Goal: Information Seeking & Learning: Find specific fact

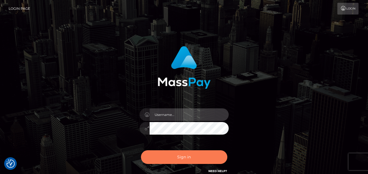
type input "denise"
click at [169, 157] on button "Sign in" at bounding box center [184, 157] width 86 height 14
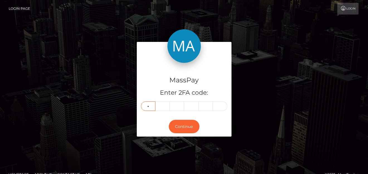
type input "0"
type input "6"
type input "7"
type input "0"
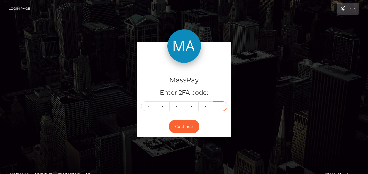
type input "2"
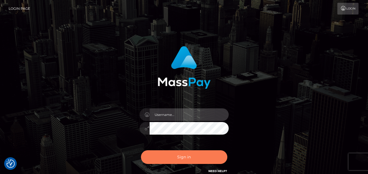
type input "denise"
click at [196, 157] on button "Sign in" at bounding box center [184, 157] width 86 height 14
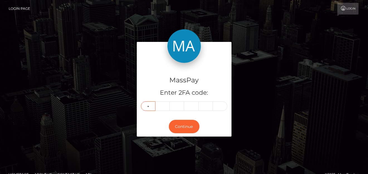
type input "2"
type input "9"
type input "4"
type input "0"
type input "1"
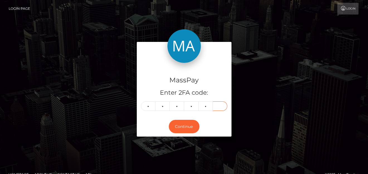
type input "2"
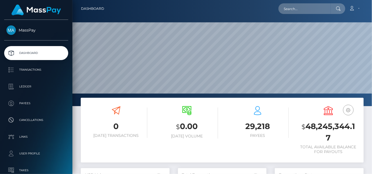
scroll to position [99, 89]
click at [290, 9] on input "text" at bounding box center [305, 8] width 52 height 11
paste input "brittanysof1994@gmail.com"
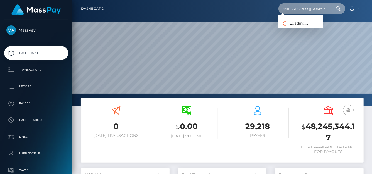
type input "brittanysof1994@gmail.com"
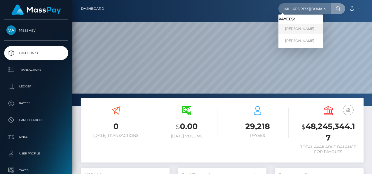
scroll to position [0, 0]
click at [301, 28] on link "[PERSON_NAME]" at bounding box center [301, 29] width 45 height 10
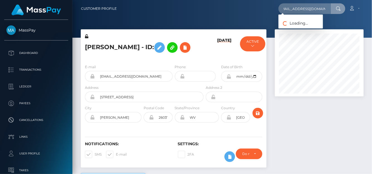
scroll to position [67, 89]
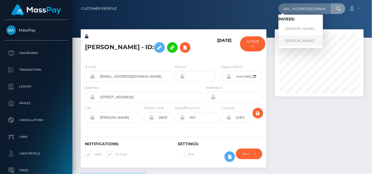
type input "[EMAIL_ADDRESS][DOMAIN_NAME]"
click at [291, 38] on link "[PERSON_NAME]" at bounding box center [301, 40] width 45 height 10
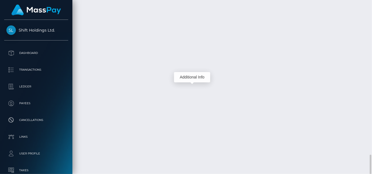
scroll to position [67, 89]
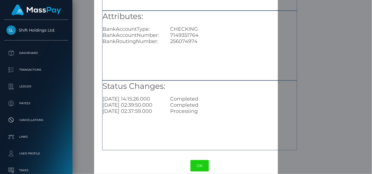
scroll to position [56, 0]
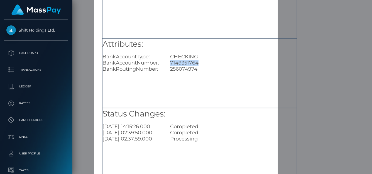
drag, startPoint x: 200, startPoint y: 64, endPoint x: 169, endPoint y: 63, distance: 31.8
click at [169, 63] on div "7149351764" at bounding box center [233, 63] width 135 height 6
copy div "7149351764"
click at [306, 147] on div "× Payout Information Metadata: Object Attributes: BankAccountType: CHECKING Ban…" at bounding box center [186, 87] width 372 height 174
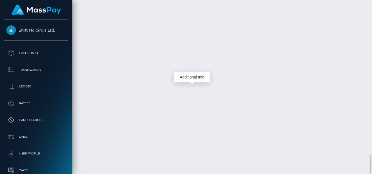
scroll to position [67, 89]
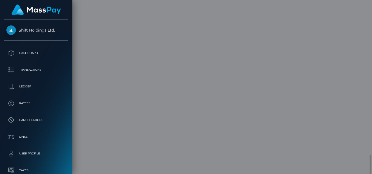
scroll to position [0, 0]
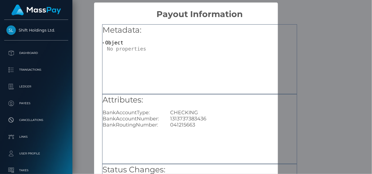
click at [298, 130] on div "Metadata: Object Attributes: BankAccountType: CHECKING BankAccountNumber: 13137…" at bounding box center [199, 126] width 211 height 215
click at [85, 135] on div "× Payout Information Metadata: Object Attributes: BankAccountType: CHECKING Ban…" at bounding box center [186, 87] width 372 height 174
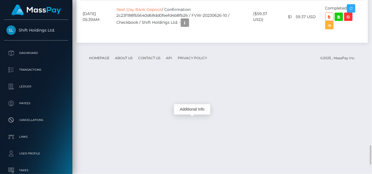
scroll to position [1337, 0]
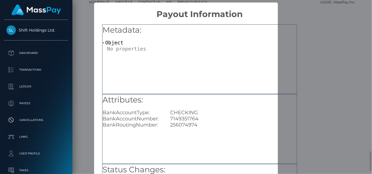
scroll to position [0, 0]
drag, startPoint x: 200, startPoint y: 120, endPoint x: 168, endPoint y: 117, distance: 32.1
click at [168, 118] on div "7149351764" at bounding box center [233, 118] width 135 height 6
copy div "7149351764"
click at [86, 157] on div "× Payout Information Metadata: Object Attributes: BankAccountType: CHECKING Ban…" at bounding box center [186, 87] width 372 height 174
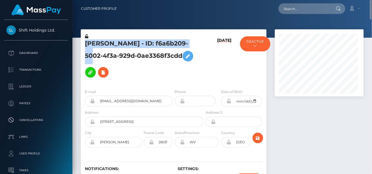
scroll to position [67, 89]
drag, startPoint x: 82, startPoint y: 42, endPoint x: 132, endPoint y: 62, distance: 53.9
click at [132, 62] on div "[PERSON_NAME] - ID: f6a6b209-5002-4f3a-929d-0ae3368f3cdd" at bounding box center [143, 58] width 124 height 51
copy h5 "[PERSON_NAME] - ID: f6a6b209-5002-4f3a-929d-0ae3368f3cdd"
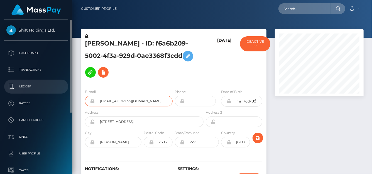
drag, startPoint x: 162, startPoint y: 94, endPoint x: 27, endPoint y: 85, distance: 134.6
click at [27, 85] on div "Shift Holdings Ltd. Dashboard Transactions Ledger Payees Cancellations" at bounding box center [186, 87] width 372 height 174
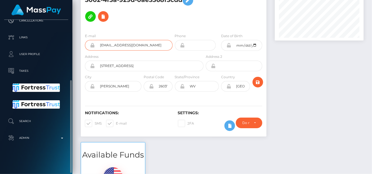
scroll to position [0, 0]
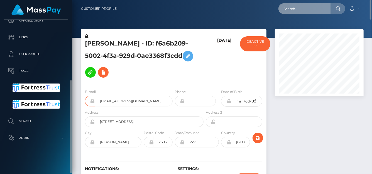
click at [285, 12] on input "text" at bounding box center [305, 8] width 52 height 11
paste input "Ashlyn Tankersley"
drag, startPoint x: 321, startPoint y: 9, endPoint x: 225, endPoint y: -1, distance: 96.6
click at [225, 0] on html "Shift Holdings Ltd. Dashboard Transactions Ledger Payees Links" at bounding box center [186, 87] width 372 height 174
paste input "cantcuddlethis@gmail.com."
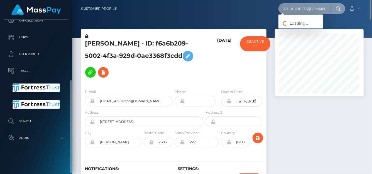
scroll to position [0, 6]
type input "[EMAIL_ADDRESS][DOMAIN_NAME]"
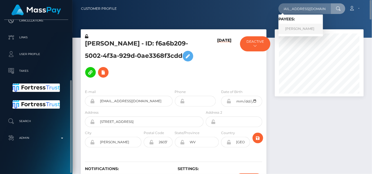
scroll to position [0, 0]
click at [292, 30] on link "Ashlyn Tankersley" at bounding box center [301, 29] width 45 height 10
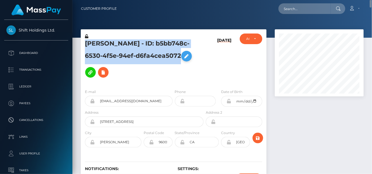
drag, startPoint x: 81, startPoint y: 43, endPoint x: 190, endPoint y: 53, distance: 109.4
click at [190, 53] on div "[PERSON_NAME] - ID: b5bb748c-6530-4f5e-94ef-d6fa4cea5072" at bounding box center [143, 58] width 124 height 51
copy h5 "[PERSON_NAME] - ID: b5bb748c-6530-4f5e-94ef-d6fa4cea5072"
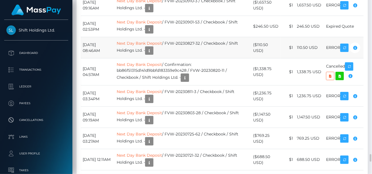
scroll to position [3344, 0]
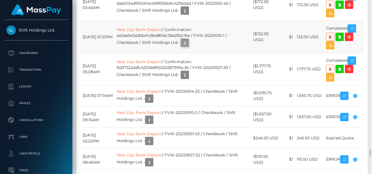
click at [188, 46] on icon "button" at bounding box center [185, 42] width 7 height 7
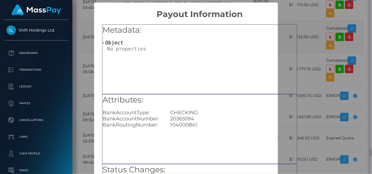
scroll to position [0, 0]
drag, startPoint x: 198, startPoint y: 119, endPoint x: 171, endPoint y: 120, distance: 26.8
click at [167, 120] on div "20365594" at bounding box center [233, 118] width 135 height 6
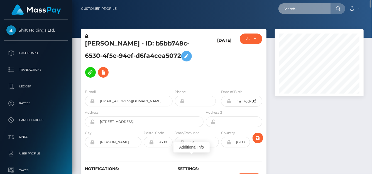
click at [296, 11] on input "text" at bounding box center [305, 8] width 52 height 11
paste input "Brittany Smurthwaite"
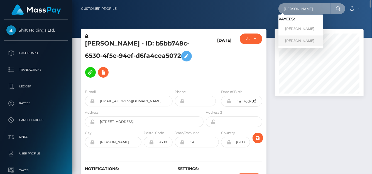
type input "Brittany Smurthwaite"
click at [300, 42] on link "[PERSON_NAME]" at bounding box center [301, 40] width 45 height 10
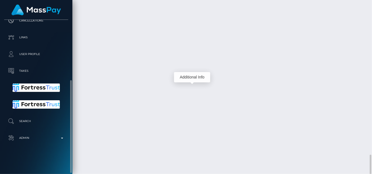
scroll to position [67, 89]
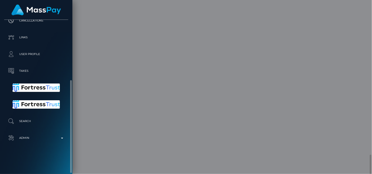
scroll to position [0, 0]
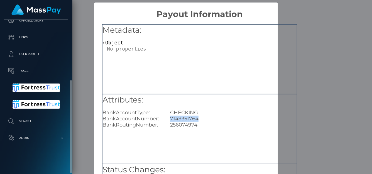
drag, startPoint x: 200, startPoint y: 116, endPoint x: 167, endPoint y: 117, distance: 33.2
click at [167, 117] on div "7149351764" at bounding box center [233, 118] width 135 height 6
copy div "7149351764"
click at [310, 138] on div "× Payout Information Metadata: Object Attributes: BankAccountType: CHECKING Ban…" at bounding box center [186, 87] width 372 height 174
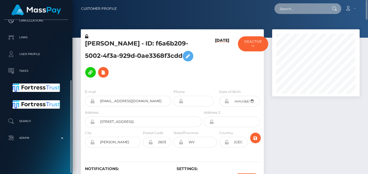
click at [282, 6] on input "text" at bounding box center [300, 8] width 52 height 11
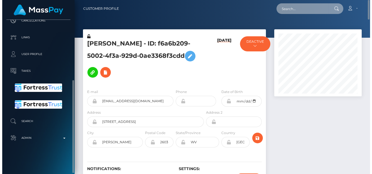
scroll to position [67, 89]
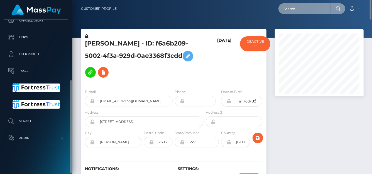
paste input "f6a6b209-5002-4f3a-929d-0ae3368f3cdd"
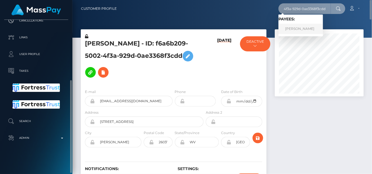
type input "f6a6b209-5002-4f3a-929d-0ae3368f3cdd"
click at [297, 28] on link "Brittany Smurthwaite" at bounding box center [301, 29] width 45 height 10
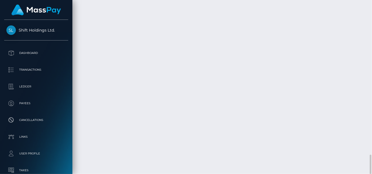
scroll to position [67, 89]
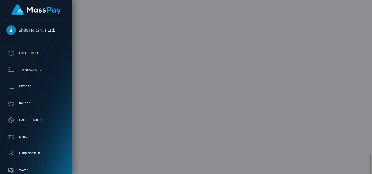
scroll to position [0, 0]
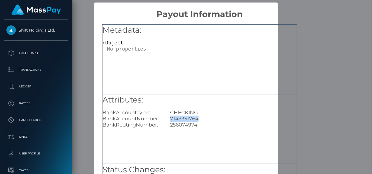
drag, startPoint x: 202, startPoint y: 116, endPoint x: 169, endPoint y: 119, distance: 33.0
click at [169, 119] on div "7149351764" at bounding box center [233, 118] width 135 height 6
copy div "7149351764"
click at [308, 151] on div "× Payout Information Metadata: Object Attributes: BankAccountType: CHECKING Ban…" at bounding box center [186, 87] width 372 height 174
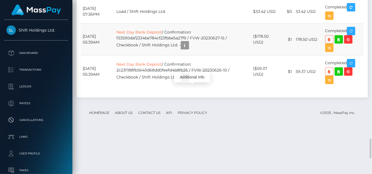
scroll to position [1365, 0]
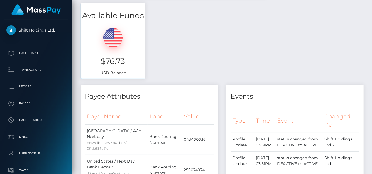
scroll to position [0, 0]
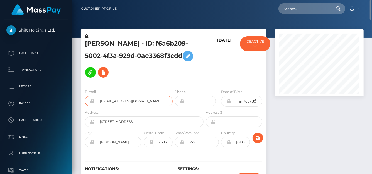
drag, startPoint x: 150, startPoint y: 93, endPoint x: 101, endPoint y: 94, distance: 48.8
click at [101, 96] on input "[EMAIL_ADDRESS][DOMAIN_NAME]" at bounding box center [134, 101] width 78 height 11
click at [296, 9] on input "text" at bounding box center [305, 8] width 52 height 11
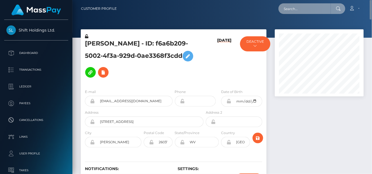
paste input "antcuddlethis@gmail.com"
type input "a"
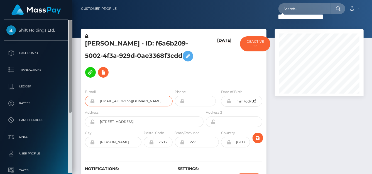
drag, startPoint x: 164, startPoint y: 96, endPoint x: 71, endPoint y: 87, distance: 93.2
click at [71, 87] on div "Shift Holdings Ltd. Dashboard Transactions Ledger Payees Cancellations" at bounding box center [186, 87] width 372 height 174
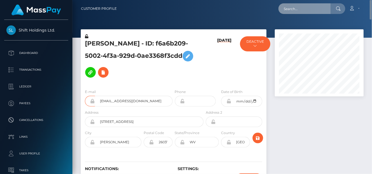
click at [315, 7] on input "text" at bounding box center [305, 8] width 52 height 11
paste input "[EMAIL_ADDRESS][DOMAIN_NAME]"
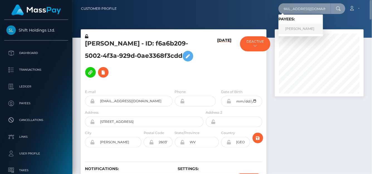
type input "[EMAIL_ADDRESS][DOMAIN_NAME]"
click at [300, 28] on link "Ashlyn Tankersley" at bounding box center [301, 29] width 45 height 10
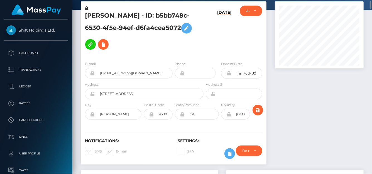
scroll to position [67, 89]
click at [345, 138] on div at bounding box center [319, 85] width 97 height 168
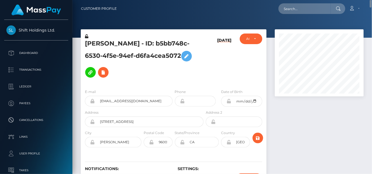
click at [365, 132] on div at bounding box center [319, 113] width 97 height 168
drag, startPoint x: 84, startPoint y: 43, endPoint x: 183, endPoint y: 52, distance: 99.3
click at [183, 52] on div "Ashlyn Tankersley - ID: b5bb748c-6530-4f5e-94ef-d6fa4cea5072" at bounding box center [143, 58] width 124 height 51
copy h5 "Ashlyn Tankersley - ID: b5bb748c-6530-4f5e-94ef-d6fa4cea5072"
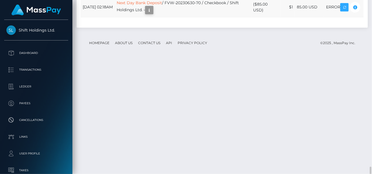
scroll to position [67, 89]
click at [153, 14] on icon "button" at bounding box center [149, 10] width 7 height 7
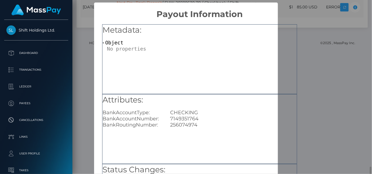
click at [156, 122] on div "BankRoutingNumber:" at bounding box center [132, 124] width 68 height 6
click at [322, 138] on div "× Payout Information Metadata: Object Attributes: BankAccountType: CHECKING Ban…" at bounding box center [186, 87] width 372 height 174
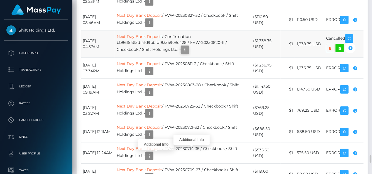
click at [188, 53] on icon "button" at bounding box center [185, 49] width 7 height 7
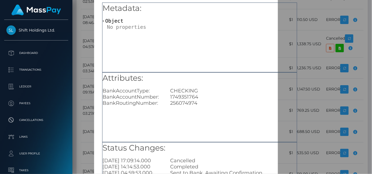
scroll to position [28, 0]
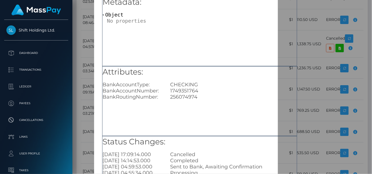
click at [360, 72] on div "× Payout Information Metadata: Object Attributes: BankAccountType: CHECKING Ban…" at bounding box center [186, 87] width 372 height 174
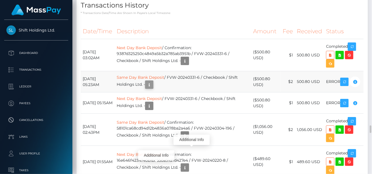
scroll to position [67, 89]
click at [153, 88] on icon "button" at bounding box center [149, 84] width 7 height 7
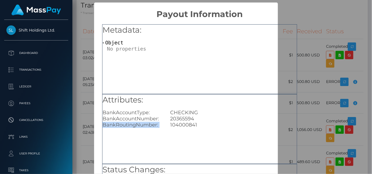
drag, startPoint x: 196, startPoint y: 120, endPoint x: 167, endPoint y: 121, distance: 28.7
click at [167, 121] on div "Attributes: BankAccountType: CHECKING BankAccountNumber: 20365594 BankRoutingNu…" at bounding box center [200, 111] width 194 height 34
click at [295, 37] on div "Metadata: Object" at bounding box center [200, 38] width 194 height 27
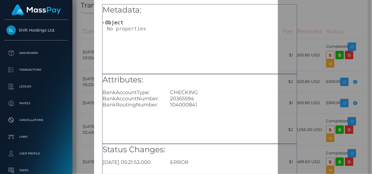
scroll to position [28, 0]
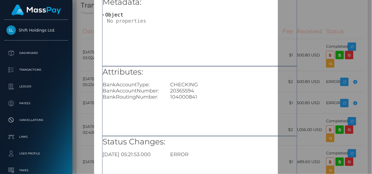
click at [314, 12] on div "× Payout Information Metadata: Object Attributes: BankAccountType: CHECKING Ban…" at bounding box center [186, 87] width 372 height 174
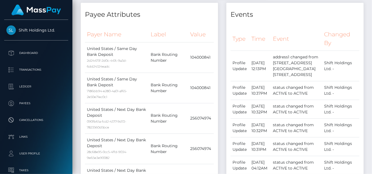
scroll to position [0, 0]
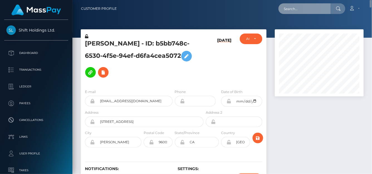
click at [303, 5] on input "text" at bounding box center [305, 8] width 52 height 11
paste input "brittanysof1994@gmail.com"
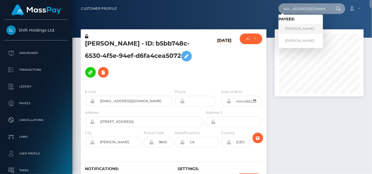
type input "brittanysof1994@gmail.com"
click at [302, 28] on link "Brittany Smurthwaite" at bounding box center [301, 29] width 45 height 10
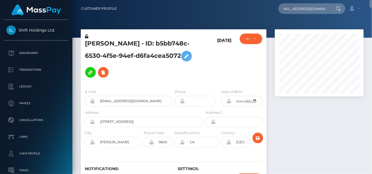
scroll to position [0, 0]
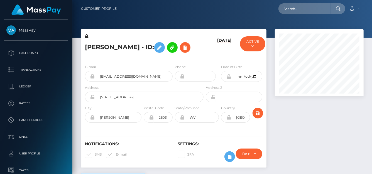
scroll to position [67, 89]
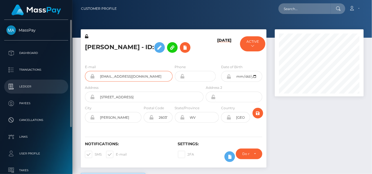
drag, startPoint x: 160, startPoint y: 92, endPoint x: 62, endPoint y: 84, distance: 97.6
click at [62, 84] on div "MassPay Dashboard Transactions Ledger Payees" at bounding box center [186, 87] width 372 height 174
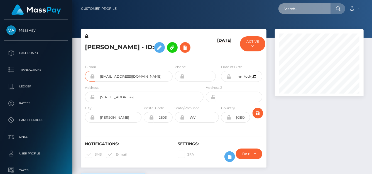
click at [300, 12] on input "text" at bounding box center [305, 8] width 52 height 11
paste input "[EMAIL_ADDRESS][DOMAIN_NAME]"
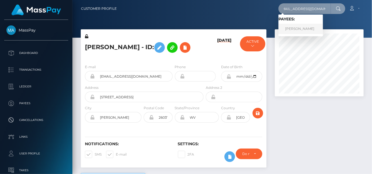
type input "[EMAIL_ADDRESS][DOMAIN_NAME]"
click at [298, 30] on link "[PERSON_NAME]" at bounding box center [301, 29] width 45 height 10
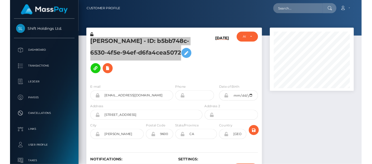
scroll to position [67, 89]
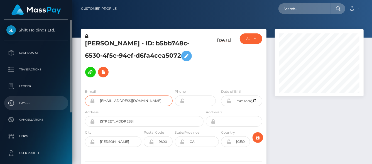
drag, startPoint x: 148, startPoint y: 100, endPoint x: 55, endPoint y: 101, distance: 92.8
click at [55, 101] on div "Shift Holdings Ltd. Dashboard Transactions Ledger Payees Cancellations" at bounding box center [186, 82] width 372 height 164
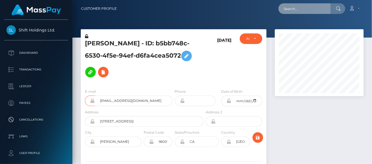
click at [306, 11] on input "text" at bounding box center [305, 8] width 52 height 11
paste input "[EMAIL_ADDRESS][DOMAIN_NAME]"
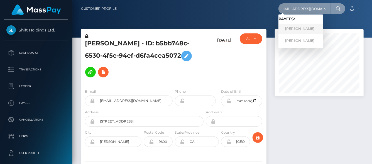
type input "[EMAIL_ADDRESS][DOMAIN_NAME]"
click at [309, 30] on link "[PERSON_NAME]" at bounding box center [301, 29] width 45 height 10
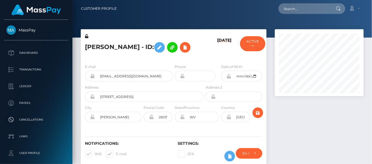
scroll to position [67, 89]
click at [286, 9] on input "text" at bounding box center [305, 8] width 52 height 11
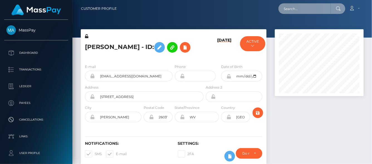
paste input "[EMAIL_ADDRESS][DOMAIN_NAME]"
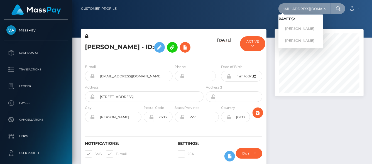
type input "[EMAIL_ADDRESS][DOMAIN_NAME]"
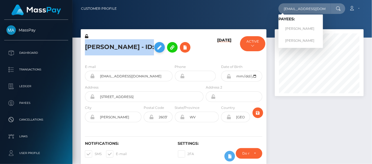
drag, startPoint x: 86, startPoint y: 47, endPoint x: 174, endPoint y: 47, distance: 88.1
click at [174, 47] on h5 "[PERSON_NAME] - ID:" at bounding box center [143, 47] width 116 height 16
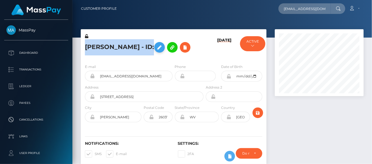
copy h5 "Brittany Smurthwaite - ID:"
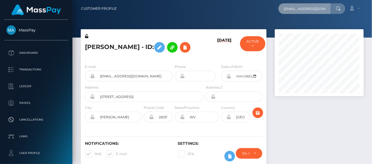
click at [292, 7] on input "brittanysof1994@gmail.com" at bounding box center [305, 8] width 52 height 11
click at [322, 6] on input "[EMAIL_ADDRESS][DOMAIN_NAME]" at bounding box center [305, 8] width 52 height 11
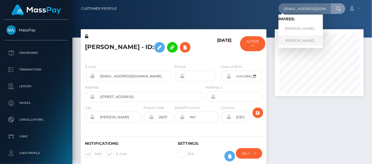
click at [295, 41] on link "Brittany Smurthwaite" at bounding box center [301, 40] width 45 height 10
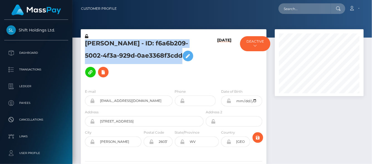
scroll to position [67, 89]
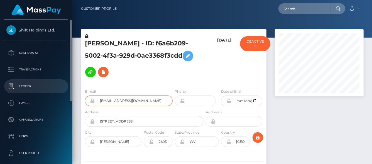
drag, startPoint x: 75, startPoint y: 81, endPoint x: 59, endPoint y: 81, distance: 16.2
click at [59, 81] on div "Shift Holdings Ltd. Dashboard Transactions Ledger Payees Cancellations" at bounding box center [186, 82] width 372 height 164
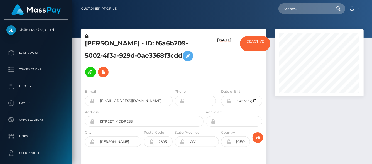
click at [174, 84] on div "E-mail cantcuddlethis@gmail.com Phone 1994-11-30" at bounding box center [174, 118] width 186 height 68
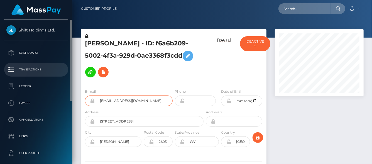
drag, startPoint x: 144, startPoint y: 91, endPoint x: 1, endPoint y: 67, distance: 145.8
click at [1, 67] on div "Shift Holdings Ltd. Dashboard Transactions Ledger Payees Cancellations" at bounding box center [186, 82] width 372 height 164
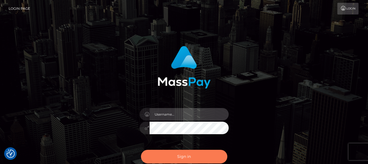
type input "[PERSON_NAME]"
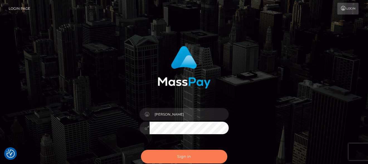
drag, startPoint x: 179, startPoint y: 157, endPoint x: 177, endPoint y: 153, distance: 4.9
click at [179, 157] on button "Sign in" at bounding box center [184, 157] width 86 height 14
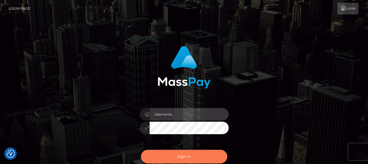
type input "[PERSON_NAME]"
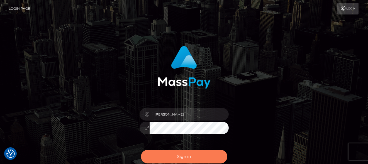
click at [177, 156] on button "Sign in" at bounding box center [184, 157] width 86 height 14
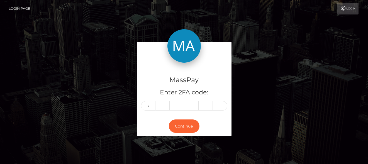
type input "9"
type input "4"
type input "9"
type input "4"
type input "9"
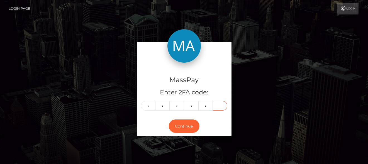
type input "0"
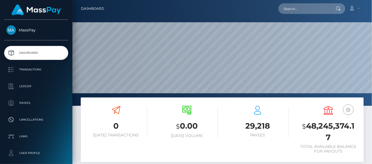
scroll to position [99, 89]
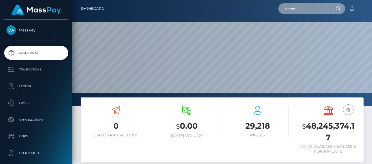
click at [303, 11] on input "text" at bounding box center [305, 8] width 52 height 11
paste input "brittanysof1994@gmail.com"
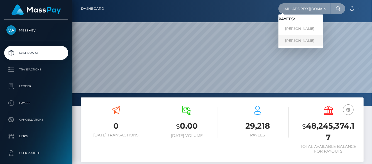
type input "brittanysof1994@gmail.com"
click at [294, 40] on link "Brittany Smurthwaite" at bounding box center [301, 40] width 45 height 10
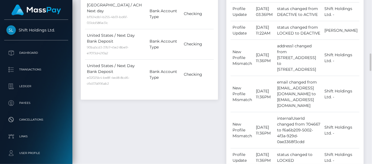
scroll to position [0, 8]
drag, startPoint x: 232, startPoint y: 62, endPoint x: 355, endPoint y: 79, distance: 124.0
click at [355, 79] on tr "New Profile Mismatch [DATE] 11:36PM email changed from [EMAIL_ADDRESS][DOMAIN_N…" at bounding box center [295, 94] width 129 height 36
copy tr "New Profile Mismatch [DATE] 11:36PM email changed from [EMAIL_ADDRESS][DOMAIN_N…"
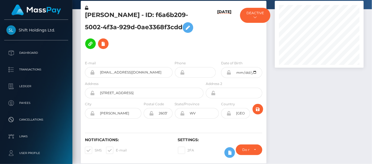
scroll to position [0, 0]
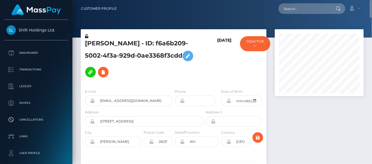
drag, startPoint x: 81, startPoint y: 43, endPoint x: 129, endPoint y: 60, distance: 51.1
click at [129, 60] on div "Brittany Smurthwaite - ID: f6a6b209-5002-4f3a-929d-0ae3368f3cdd" at bounding box center [143, 58] width 124 height 51
copy h5 "Brittany Smurthwaite - ID: f6a6b209-5002-4f3a-929d-0ae3368f3cdd"
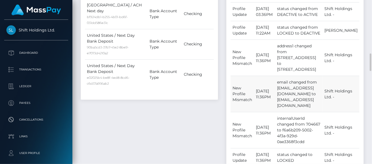
scroll to position [0, 8]
drag, startPoint x: 228, startPoint y: 63, endPoint x: 349, endPoint y: 79, distance: 121.8
click at [349, 79] on div "Type Time Event Changed By Profile Update" at bounding box center [295, 29] width 137 height 465
copy tr "w Profile Mismatch September 10, 2023 11:36PM email changed from cantcuddlethis…"
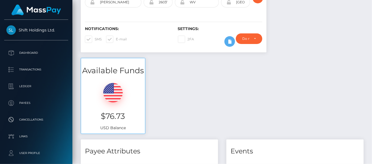
scroll to position [0, 0]
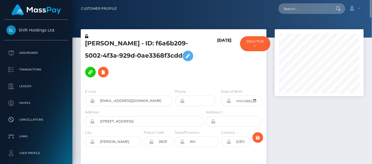
drag, startPoint x: 360, startPoint y: 130, endPoint x: 346, endPoint y: 123, distance: 15.0
click at [360, 130] on div at bounding box center [319, 113] width 97 height 168
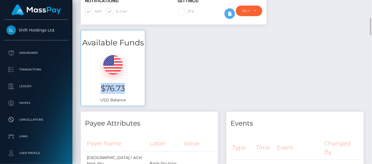
drag, startPoint x: 127, startPoint y: 78, endPoint x: 100, endPoint y: 81, distance: 27.5
click at [100, 83] on h3 "$76.73" at bounding box center [113, 88] width 56 height 11
copy h3 "$76.73"
click at [363, 32] on div "Available Funds $76.73 USD Balance" at bounding box center [222, 71] width 291 height 82
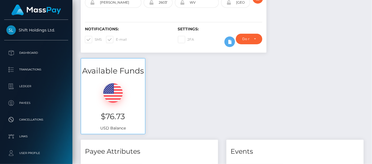
scroll to position [0, 0]
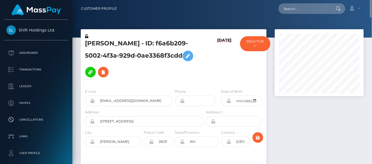
click at [351, 132] on div at bounding box center [319, 113] width 97 height 168
click at [283, 9] on input "text" at bounding box center [305, 8] width 52 height 11
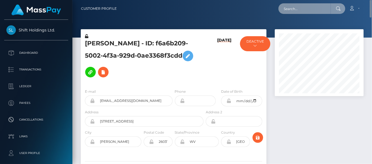
paste input "[EMAIL_ADDRESS][DOMAIN_NAME]"
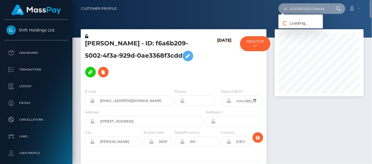
type input "[EMAIL_ADDRESS][DOMAIN_NAME]"
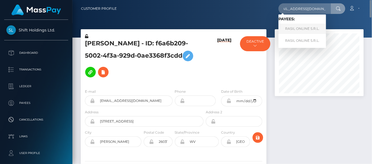
click at [286, 28] on link "RASIL ONLINE S.R.L." at bounding box center [303, 29] width 48 height 10
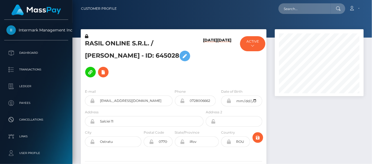
scroll to position [67, 89]
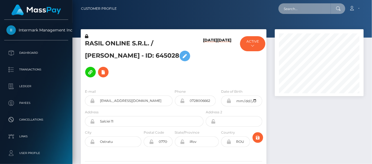
click at [301, 11] on input "text" at bounding box center [305, 8] width 52 height 11
paste input "Tkwy1OGcpIh1jnqv0Wq7bkTGT012"
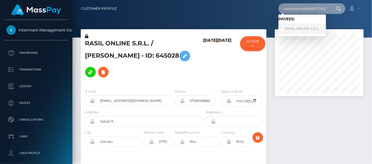
type input "Tkwy1OGcpIh1jnqv0Wq7bkTGT012"
click at [308, 28] on link "RASIL ONLINE S.R.L." at bounding box center [303, 29] width 48 height 10
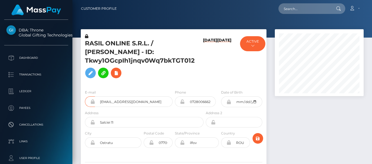
click at [57, 62] on div "DBA: Throne Global Gifting Technologies Inc Dashboard Transactions Ledger" at bounding box center [186, 82] width 372 height 164
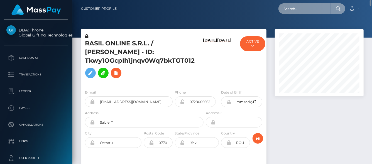
click at [291, 8] on input "text" at bounding box center [305, 8] width 52 height 11
paste input "[EMAIL_ADDRESS][DOMAIN_NAME]"
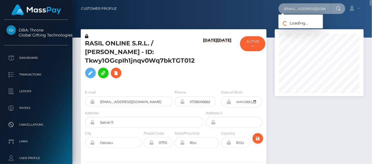
type input "[EMAIL_ADDRESS][DOMAIN_NAME]"
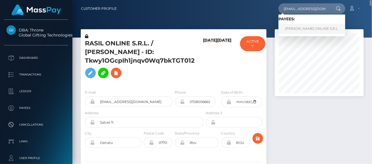
click at [297, 30] on link "[PERSON_NAME] ONLINE S.R.L." at bounding box center [312, 29] width 67 height 10
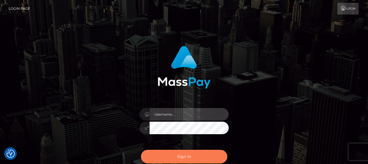
type input "denise"
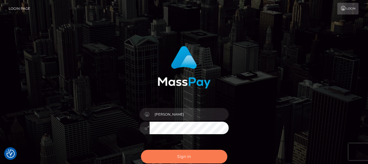
drag, startPoint x: 177, startPoint y: 157, endPoint x: 177, endPoint y: 154, distance: 3.1
click at [177, 156] on button "Sign in" at bounding box center [184, 157] width 86 height 14
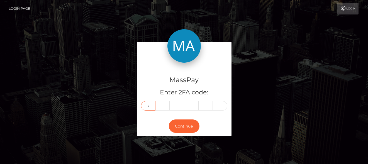
type input "7"
type input "9"
type input "4"
type input "9"
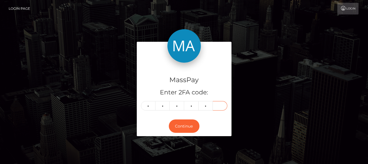
type input "7"
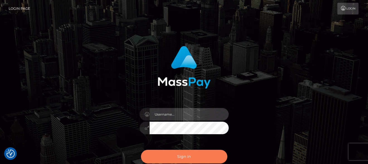
type input "[PERSON_NAME]"
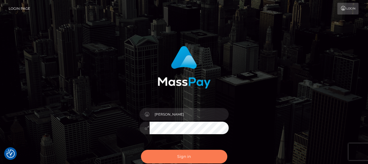
click at [198, 153] on button "Sign in" at bounding box center [184, 157] width 86 height 14
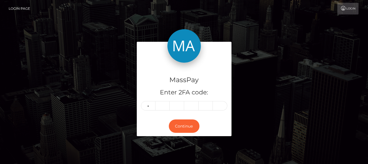
type input "4"
type input "7"
type input "3"
type input "7"
type input "8"
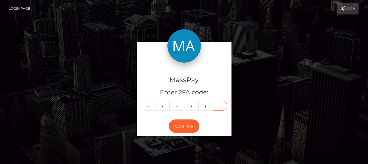
type input "5"
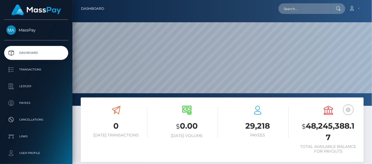
scroll to position [99, 89]
click at [314, 11] on input "text" at bounding box center [305, 8] width 52 height 11
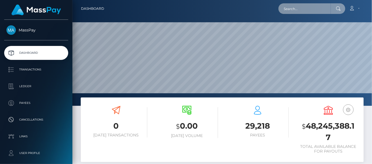
paste input "MSP4f658fc6fce802b"
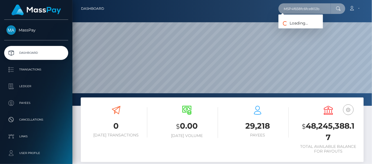
type input "MSP4f658fc6fce802b"
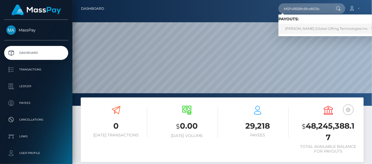
click at [331, 28] on link "WANWARAN KHANPAISAN (Global Gifting Technologies Inc - Throne)" at bounding box center [335, 29] width 112 height 10
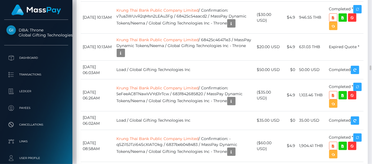
scroll to position [2175, 0]
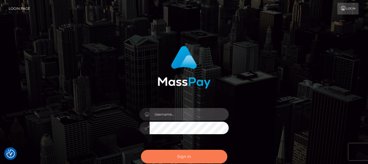
type input "[PERSON_NAME]"
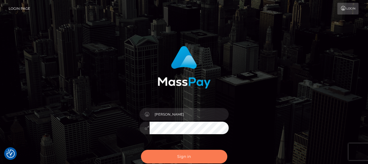
click at [191, 157] on button "Sign in" at bounding box center [184, 157] width 86 height 14
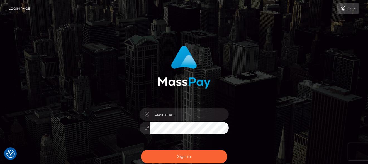
checkbox input "true"
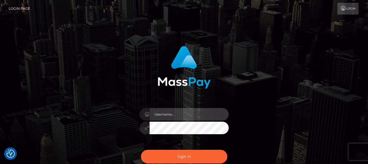
type input "denise"
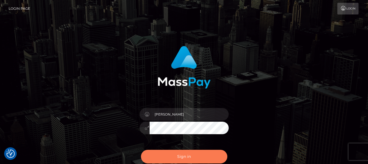
drag, startPoint x: 174, startPoint y: 148, endPoint x: 173, endPoint y: 154, distance: 5.6
click at [174, 148] on div "Sign in Need Help?" at bounding box center [184, 159] width 98 height 25
click at [173, 154] on button "Sign in" at bounding box center [184, 157] width 86 height 14
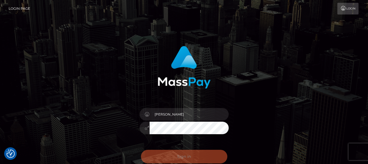
click at [172, 154] on div "Sign in Need Help?" at bounding box center [184, 159] width 98 height 25
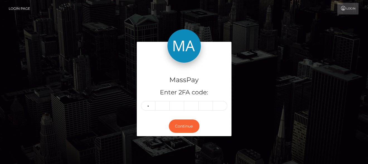
type input "1"
type input "9"
type input "6"
type input "9"
type input "0"
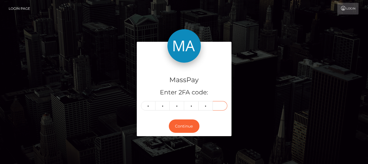
type input "3"
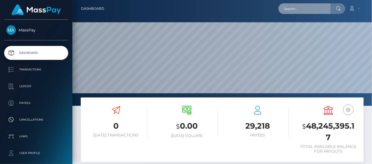
scroll to position [99, 89]
click at [285, 9] on input "text" at bounding box center [305, 8] width 52 height 11
paste input "[EMAIL_ADDRESS][DOMAIN_NAME]"
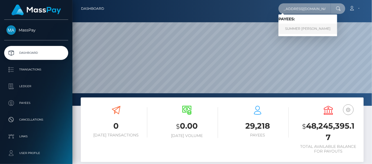
type input "summermarie0625@gmail.com"
click at [297, 26] on link "SUMMER MARIE WEIMERN" at bounding box center [308, 29] width 59 height 10
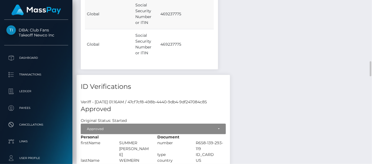
scroll to position [754, 0]
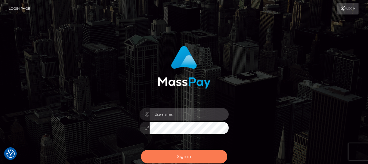
type input "denise"
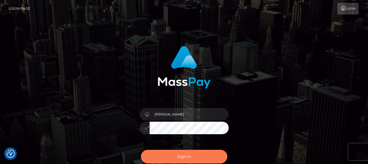
click at [167, 158] on button "Sign in" at bounding box center [184, 157] width 86 height 14
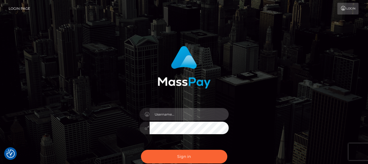
type input "denise"
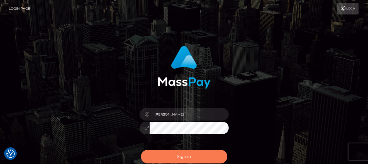
click at [167, 156] on button "Sign in" at bounding box center [184, 157] width 86 height 14
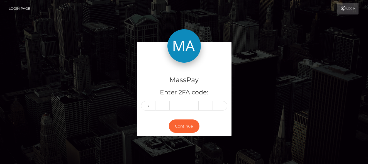
type input "6"
type input "4"
type input "5"
type input "2"
type input "1"
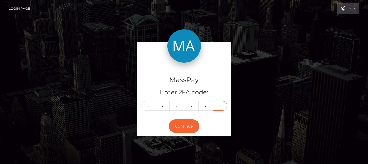
type input "7"
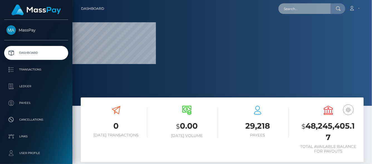
click at [295, 6] on input "text" at bounding box center [305, 8] width 52 height 11
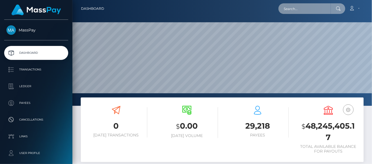
scroll to position [99, 89]
paste input "m99816715@gmail.com"
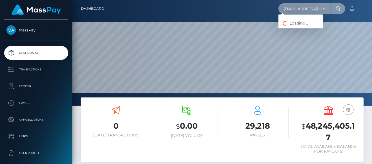
type input "m99816715@gmail.com"
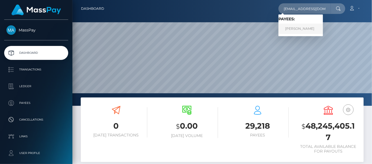
click at [303, 30] on link "Mariana Martinez Barajas" at bounding box center [301, 29] width 45 height 10
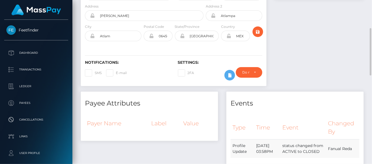
scroll to position [181, 0]
